Goal: Task Accomplishment & Management: Use online tool/utility

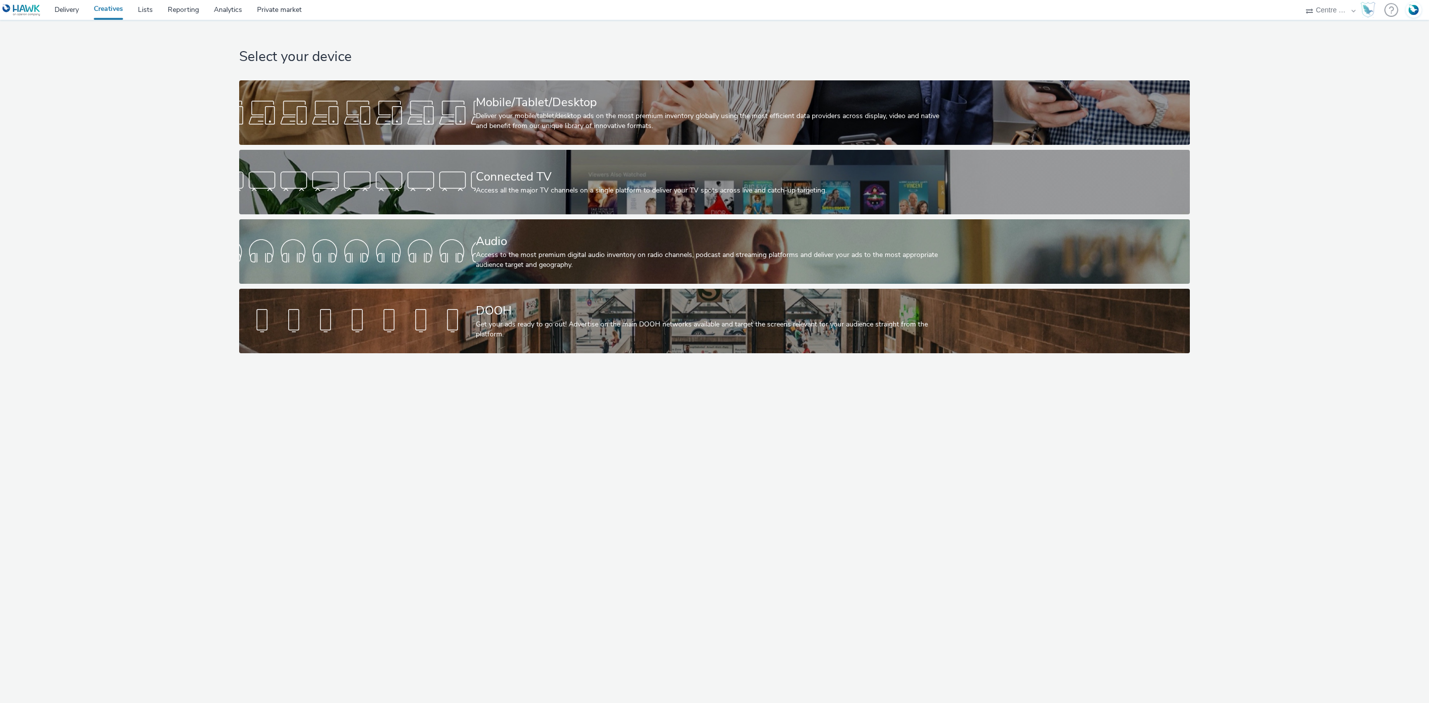
select select "75b174c6-9315-47a7-a76b-2e04f3523f79"
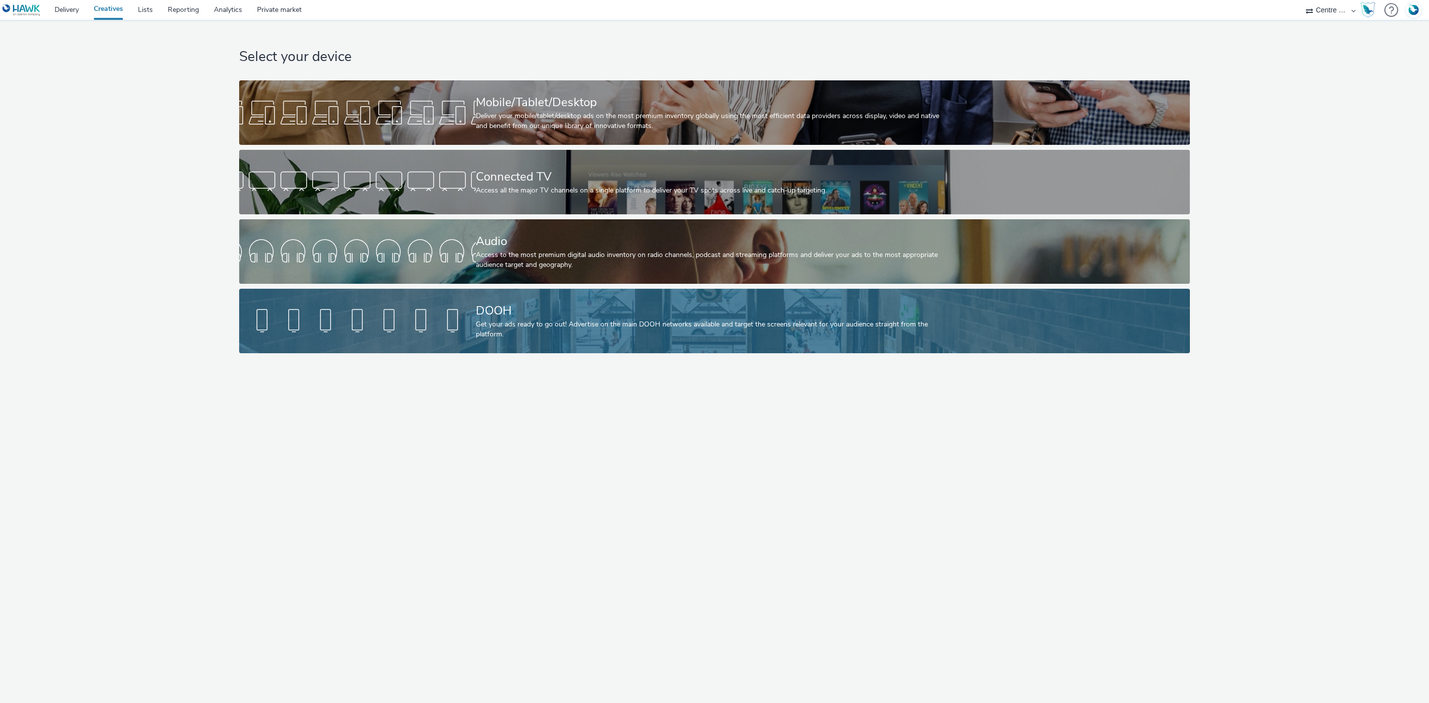
click at [559, 328] on div "Get your ads ready to go out! Advertise on the main DOOH networks available and…" at bounding box center [712, 330] width 473 height 20
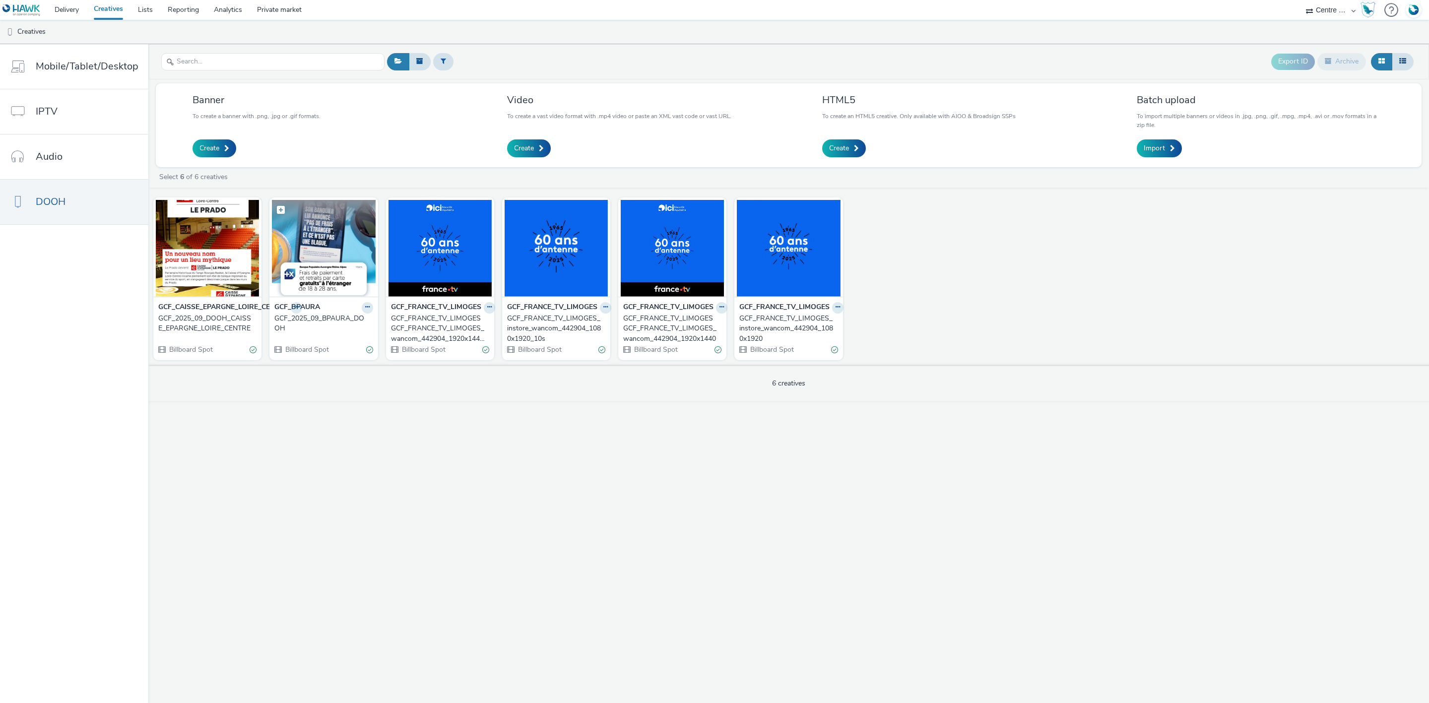
click at [327, 255] on img at bounding box center [323, 248] width 103 height 97
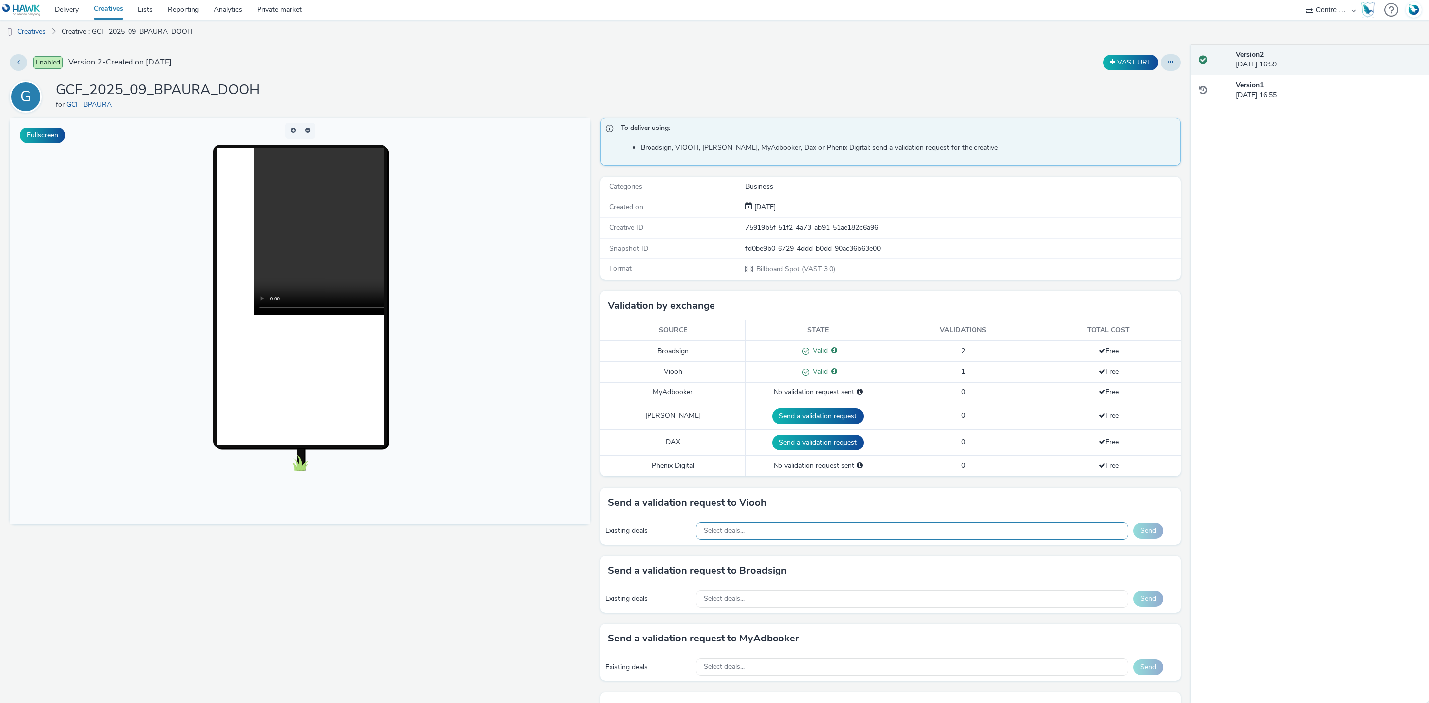
click at [753, 535] on div "Select deals..." at bounding box center [912, 531] width 433 height 17
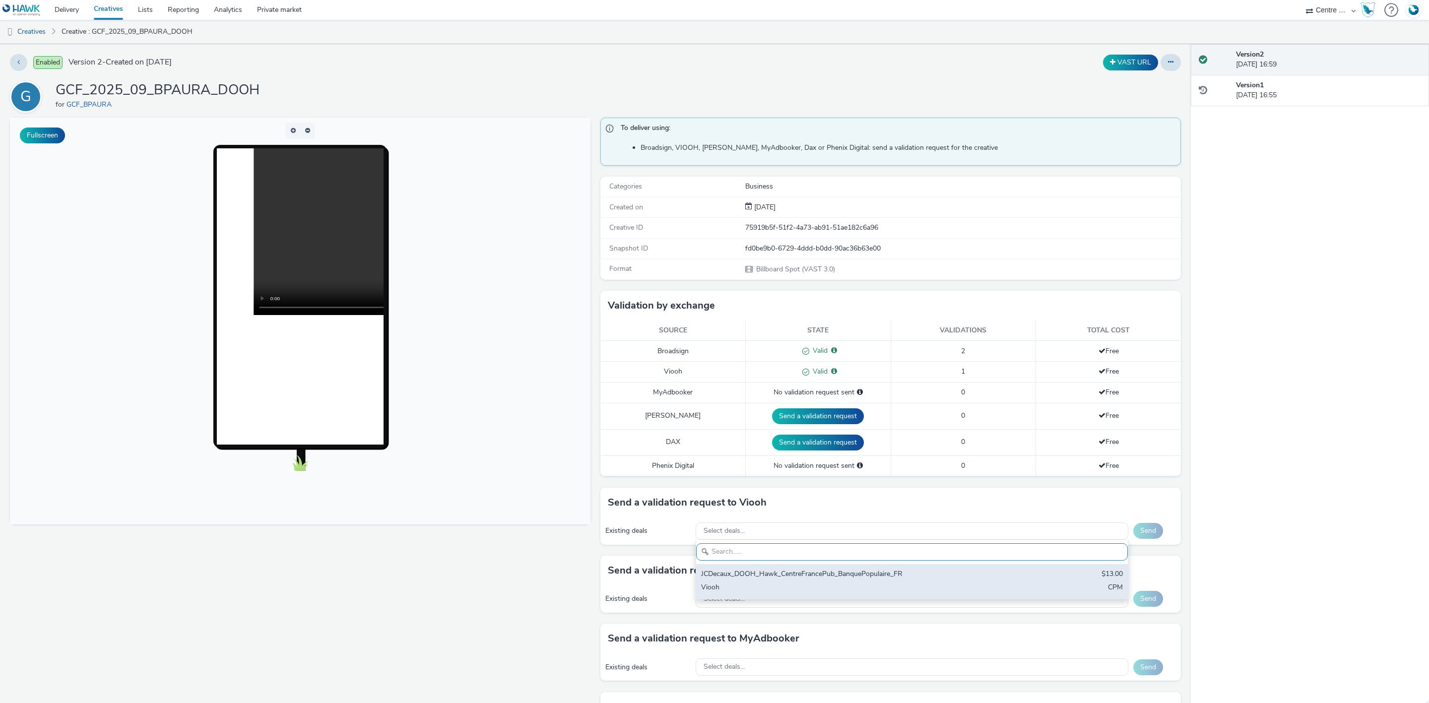
click at [807, 572] on div "JCDecaux_DOOH_Hawk_CentreFrancePub_BanquePopulaire_FR" at bounding box center [840, 574] width 279 height 11
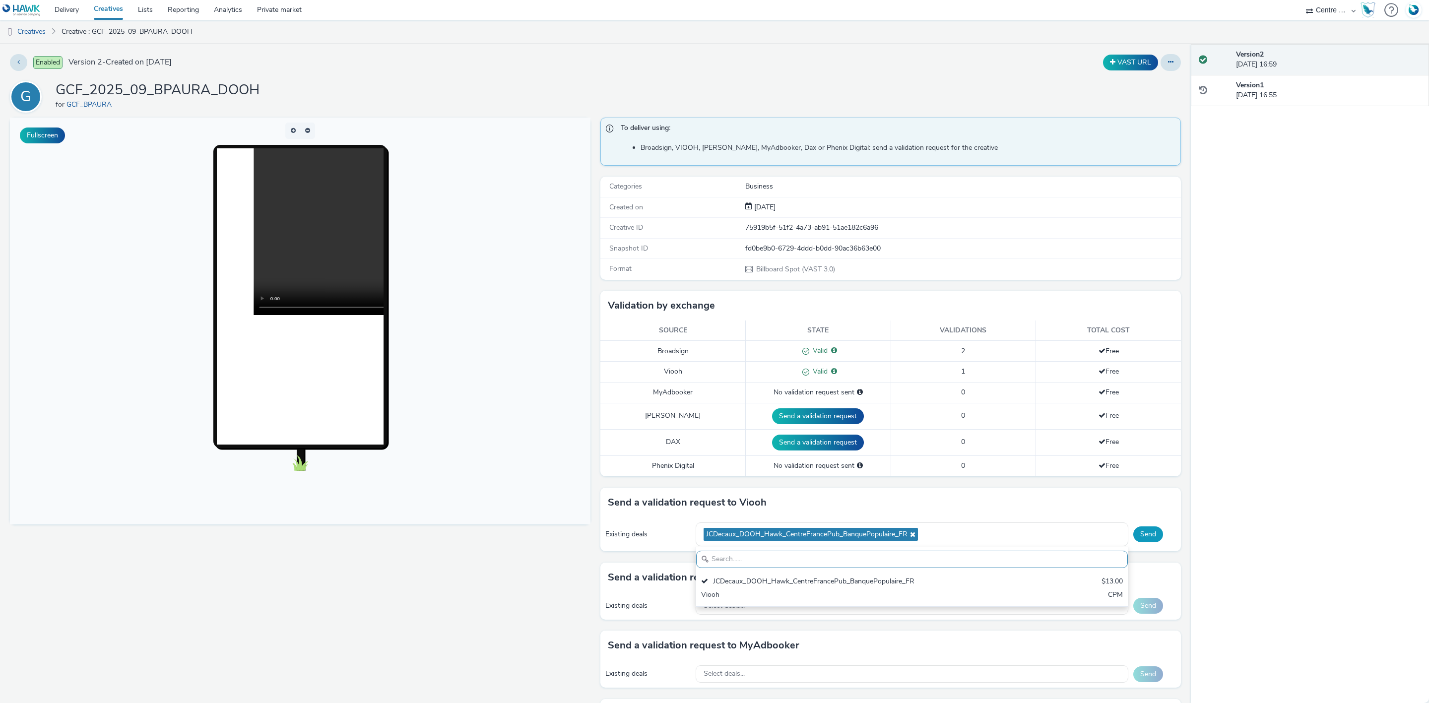
click at [1149, 542] on button "Send" at bounding box center [1148, 535] width 30 height 16
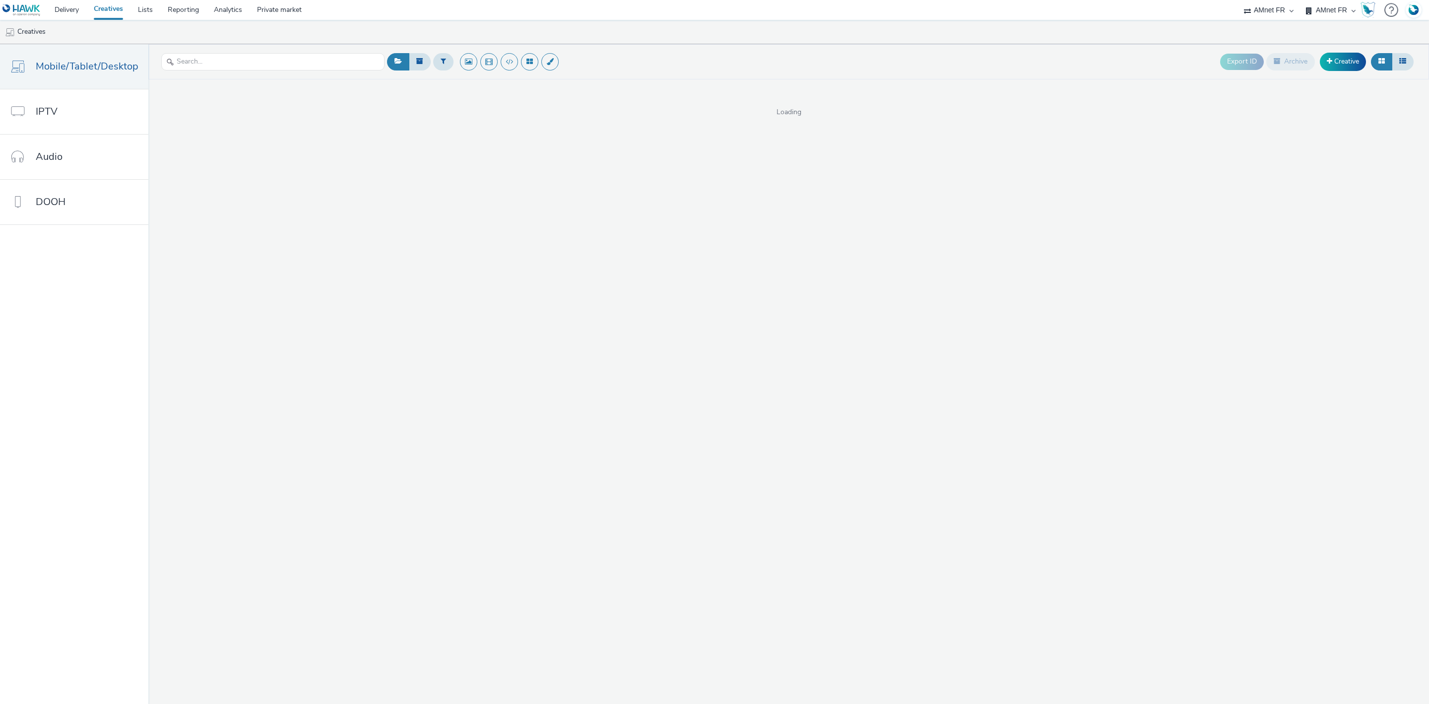
select select "74ee30ea-faea-4dd3-a1ad-716b3210ee10"
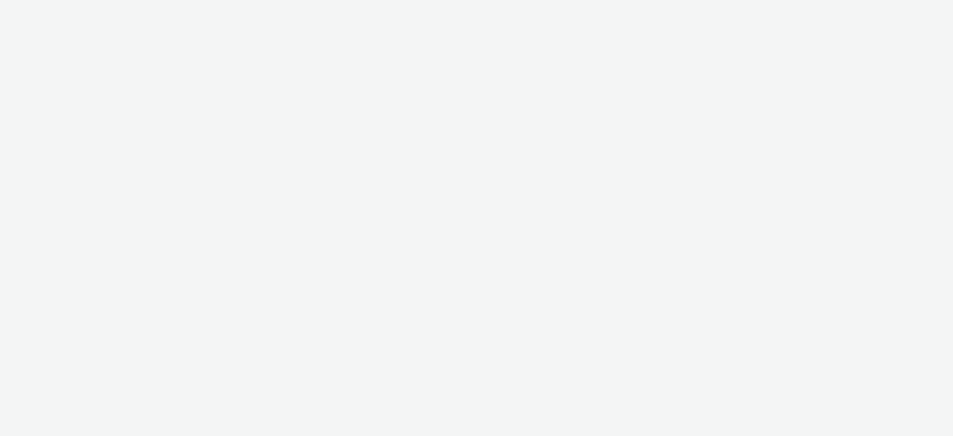
select select "74ee30ea-faea-4dd3-a1ad-716b3210ee10"
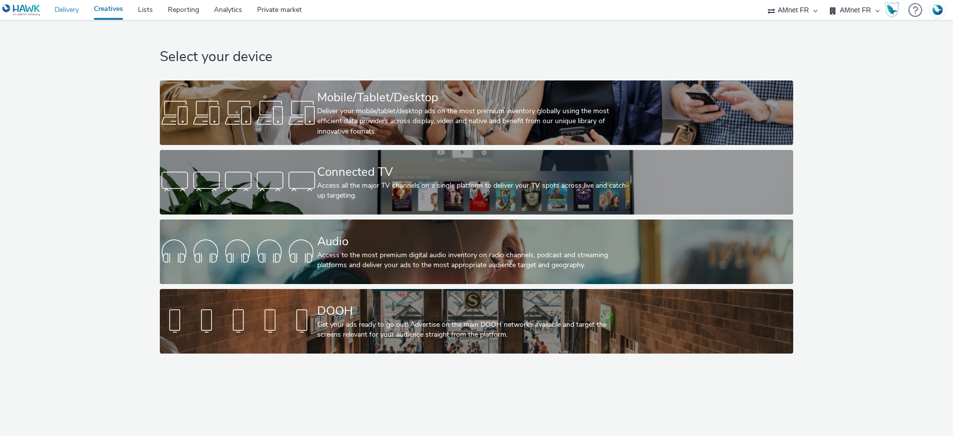
click at [65, 7] on link "Delivery" at bounding box center [66, 10] width 39 height 20
